Goal: Transaction & Acquisition: Purchase product/service

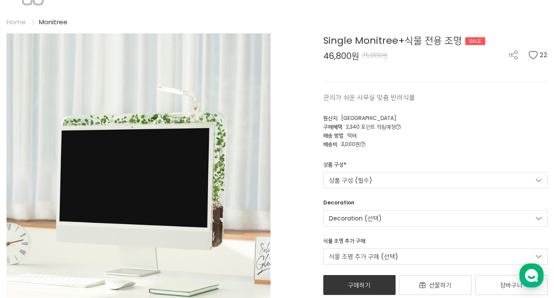
scroll to position [49, 0]
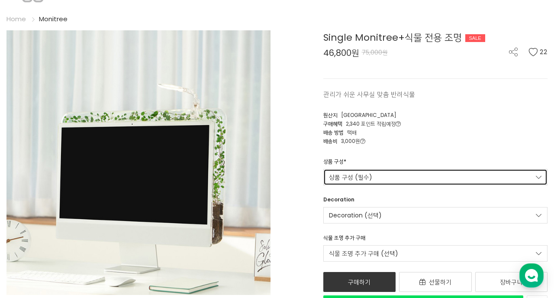
click at [394, 177] on link "상품 구성 (필수)" at bounding box center [435, 177] width 225 height 16
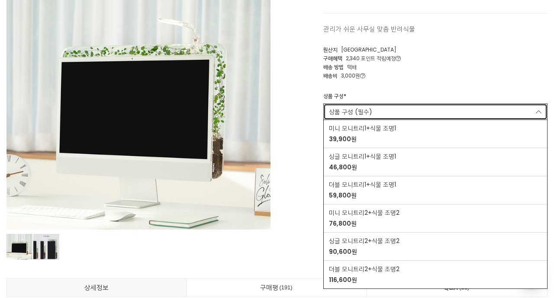
scroll to position [151, 0]
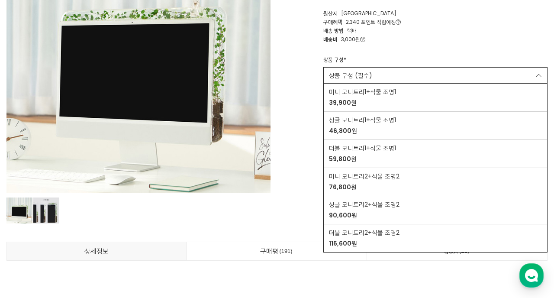
click at [298, 176] on div "Single Monitree+식물 전용 조명 SALE 46,800원 75,000원 22 관리가 쉬운 사무실 맞춤 반려식물 22 원산지" at bounding box center [416, 72] width 264 height 286
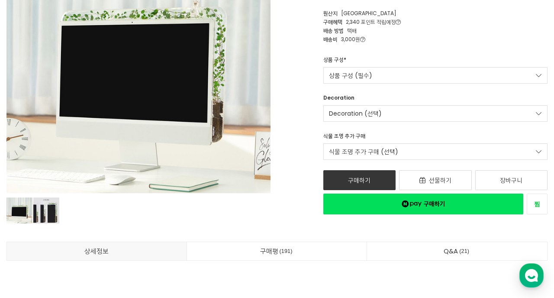
click at [372, 126] on div "Decoration Decoration (선택) 토끼 피규어 2,500원 동물 스티커 2,000원 이파리 스티커 1,500원 식물 조명 추가 …" at bounding box center [436, 132] width 238 height 76
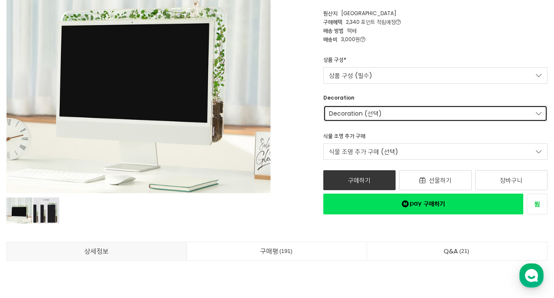
click at [367, 111] on link "Decoration (선택)" at bounding box center [435, 113] width 225 height 16
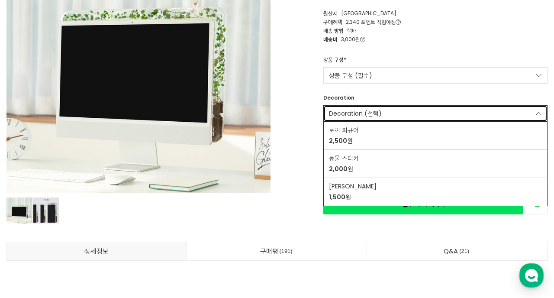
click at [367, 111] on link "Decoration (선택)" at bounding box center [435, 113] width 225 height 16
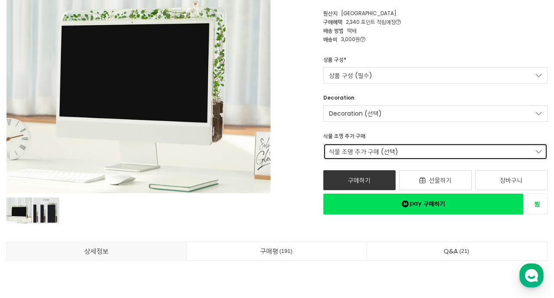
click at [371, 152] on link "식물 조명 추가 구매 (선택)" at bounding box center [435, 151] width 225 height 16
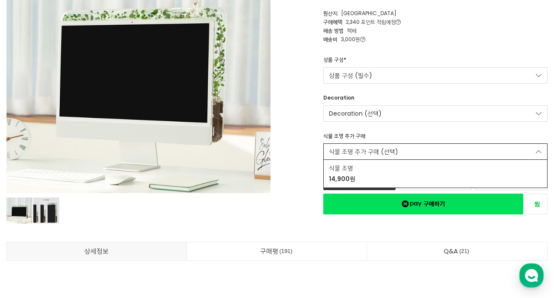
click at [232, 153] on img at bounding box center [138, 61] width 264 height 265
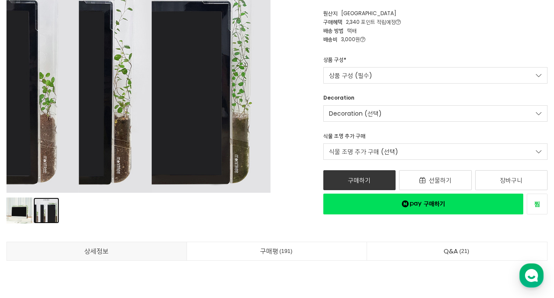
click at [55, 207] on link "상품 이미지" at bounding box center [46, 210] width 26 height 26
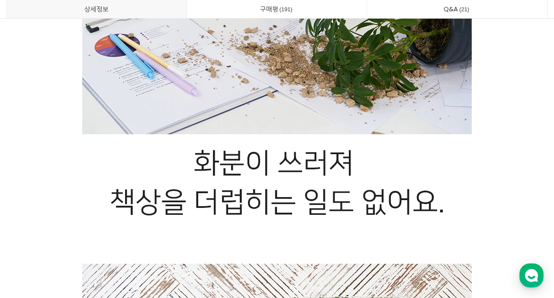
scroll to position [16183, 0]
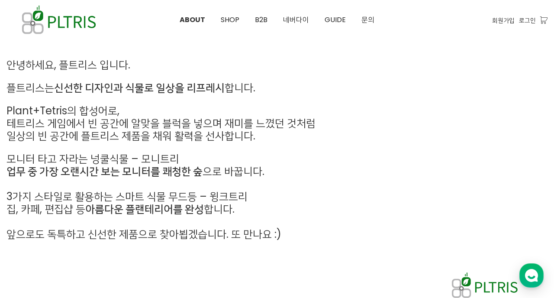
scroll to position [393, 0]
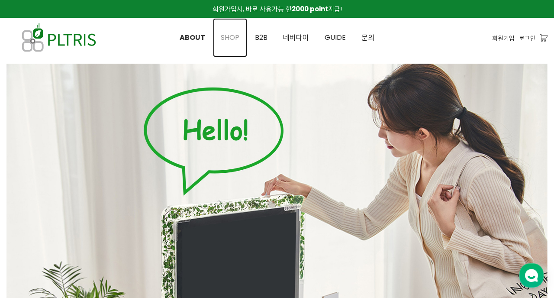
click at [232, 41] on span "SHOP" at bounding box center [230, 37] width 19 height 10
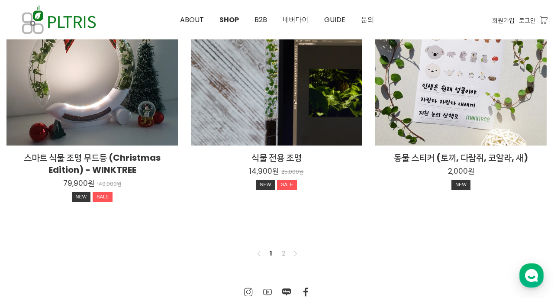
scroll to position [565, 0]
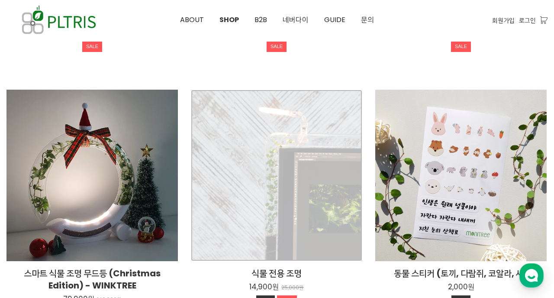
click at [308, 144] on div "식물 전용 조명 14,900원 25,000원 NEW SALE" at bounding box center [276, 175] width 171 height 171
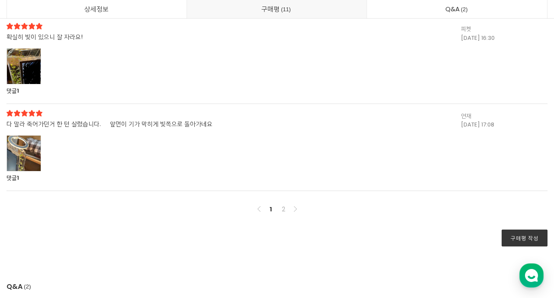
scroll to position [5195, 0]
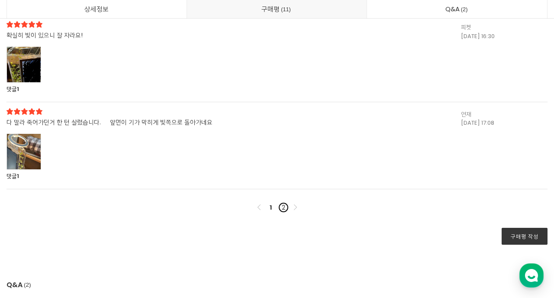
click at [287, 206] on link "2" at bounding box center [283, 207] width 10 height 10
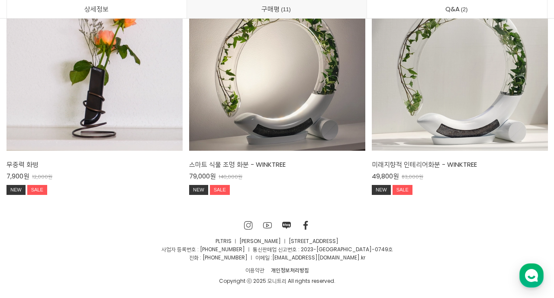
scroll to position [4368, 0]
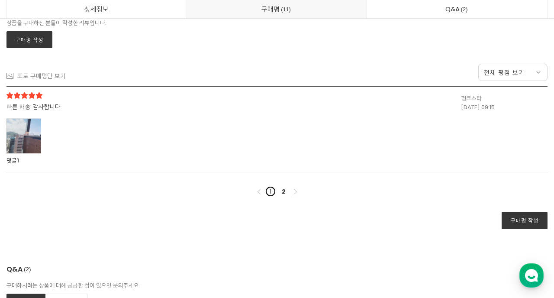
click at [273, 192] on link "1" at bounding box center [270, 191] width 10 height 10
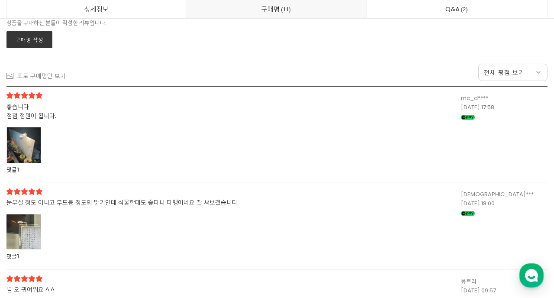
click at [32, 151] on div at bounding box center [23, 145] width 35 height 36
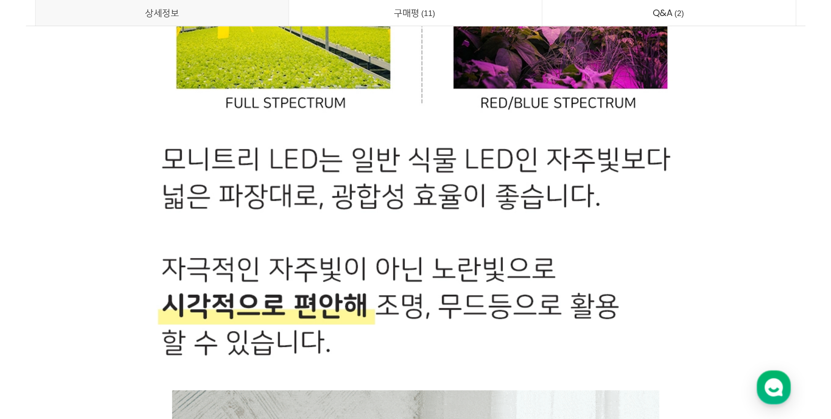
scroll to position [0, 0]
